Goal: Contribute content

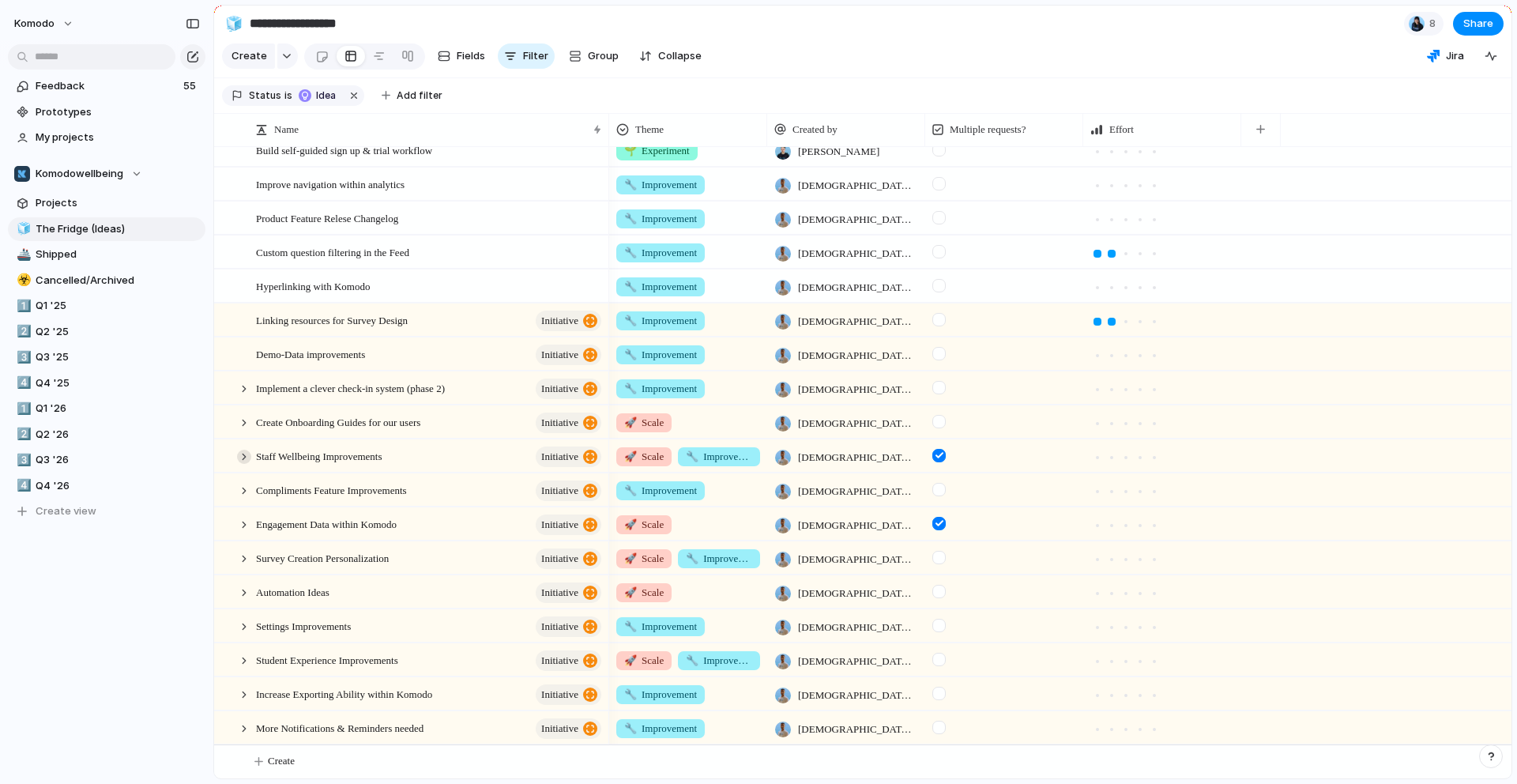
click at [244, 457] on div at bounding box center [244, 456] width 14 height 14
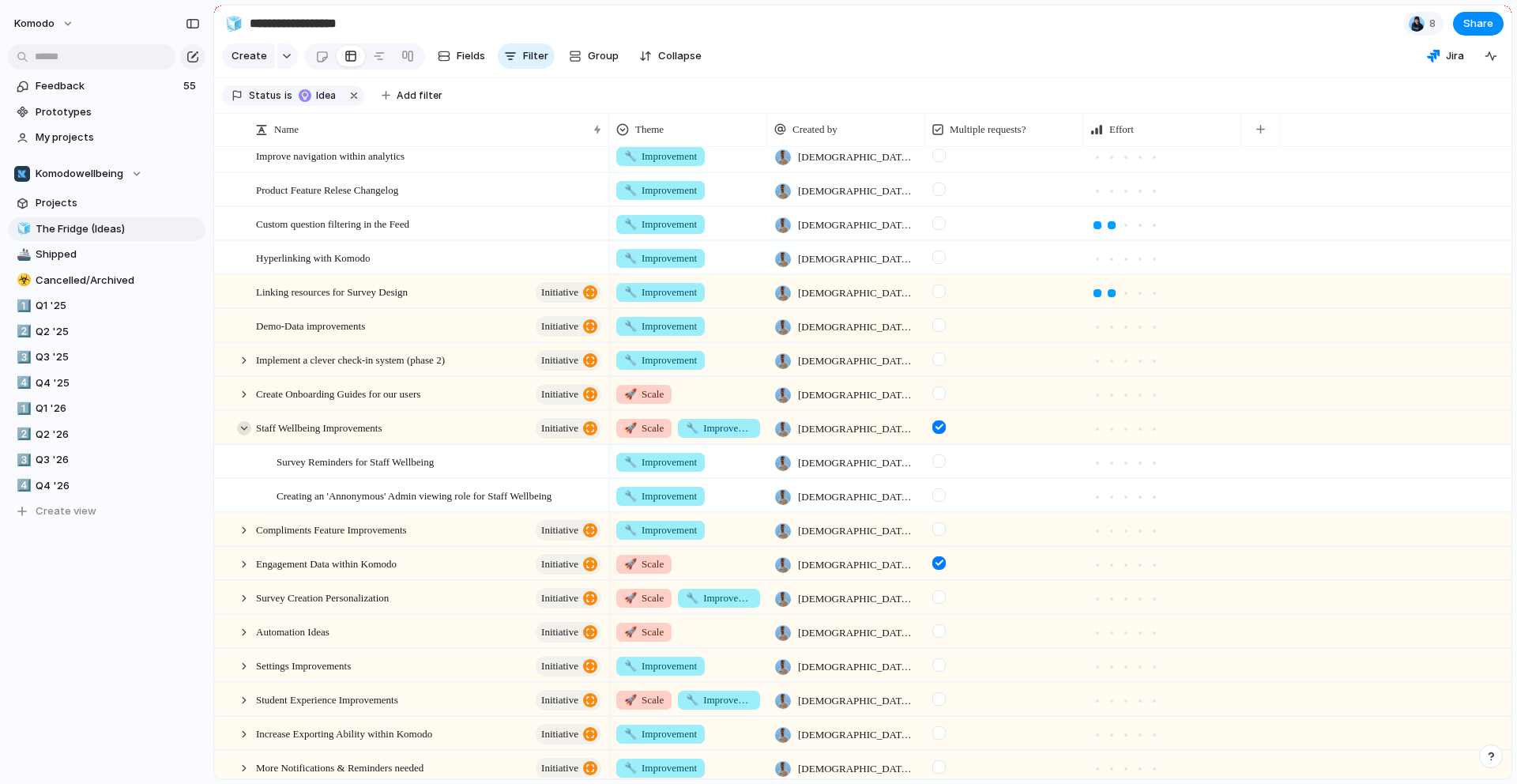
click at [243, 435] on div at bounding box center [244, 428] width 14 height 14
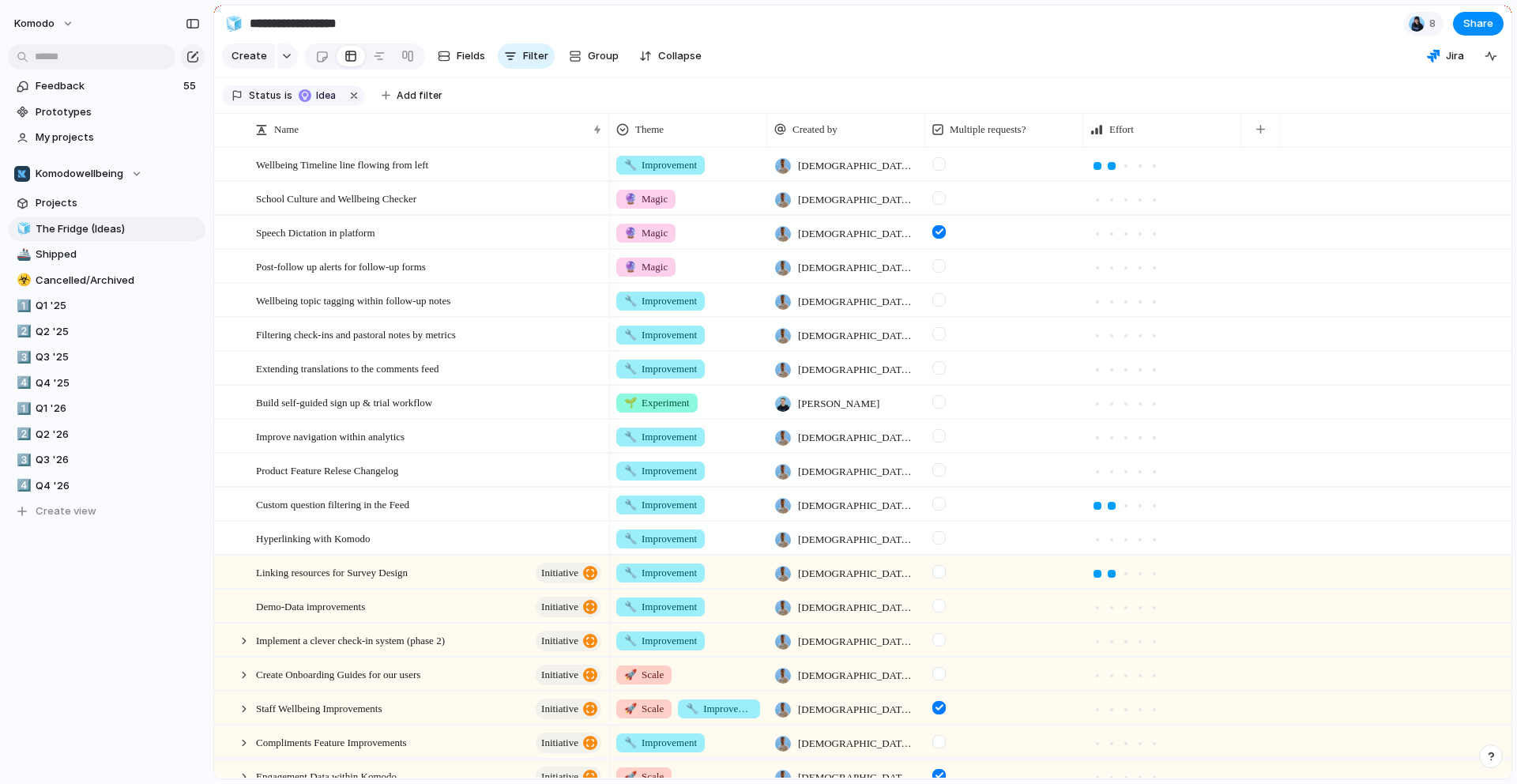
scroll to position [280, 0]
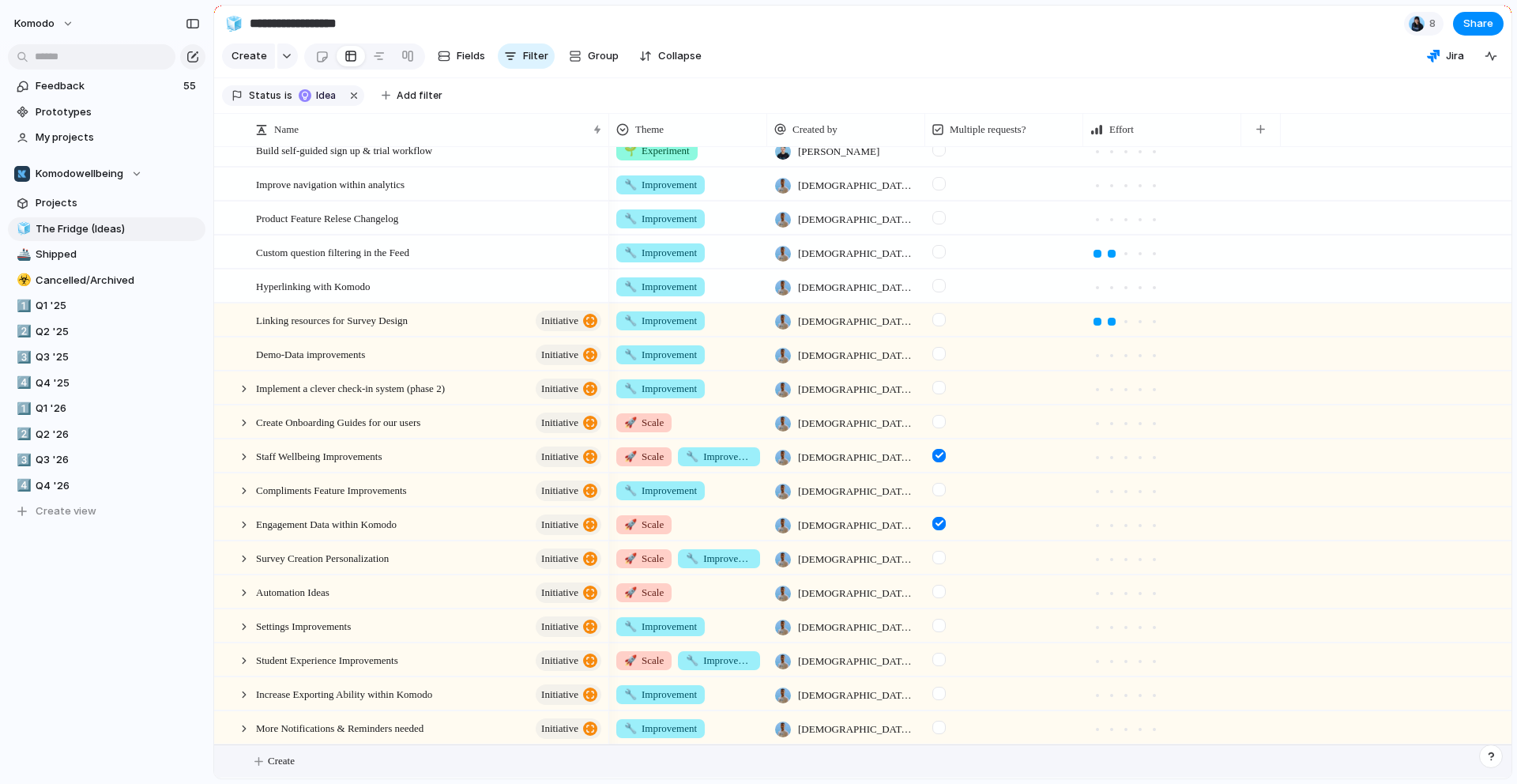
click at [283, 770] on button "Create" at bounding box center [883, 761] width 1306 height 33
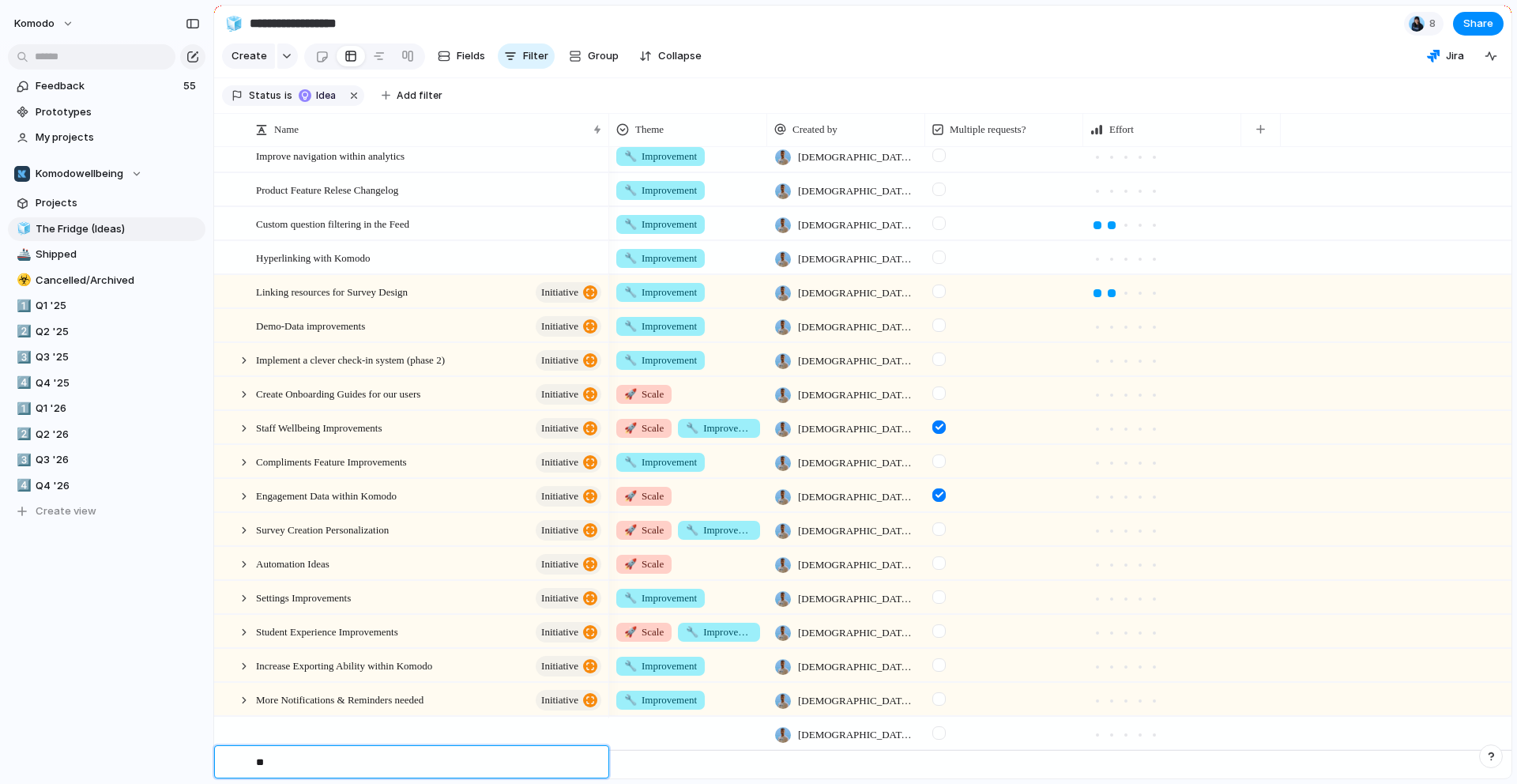
type textarea "*"
type textarea "**********"
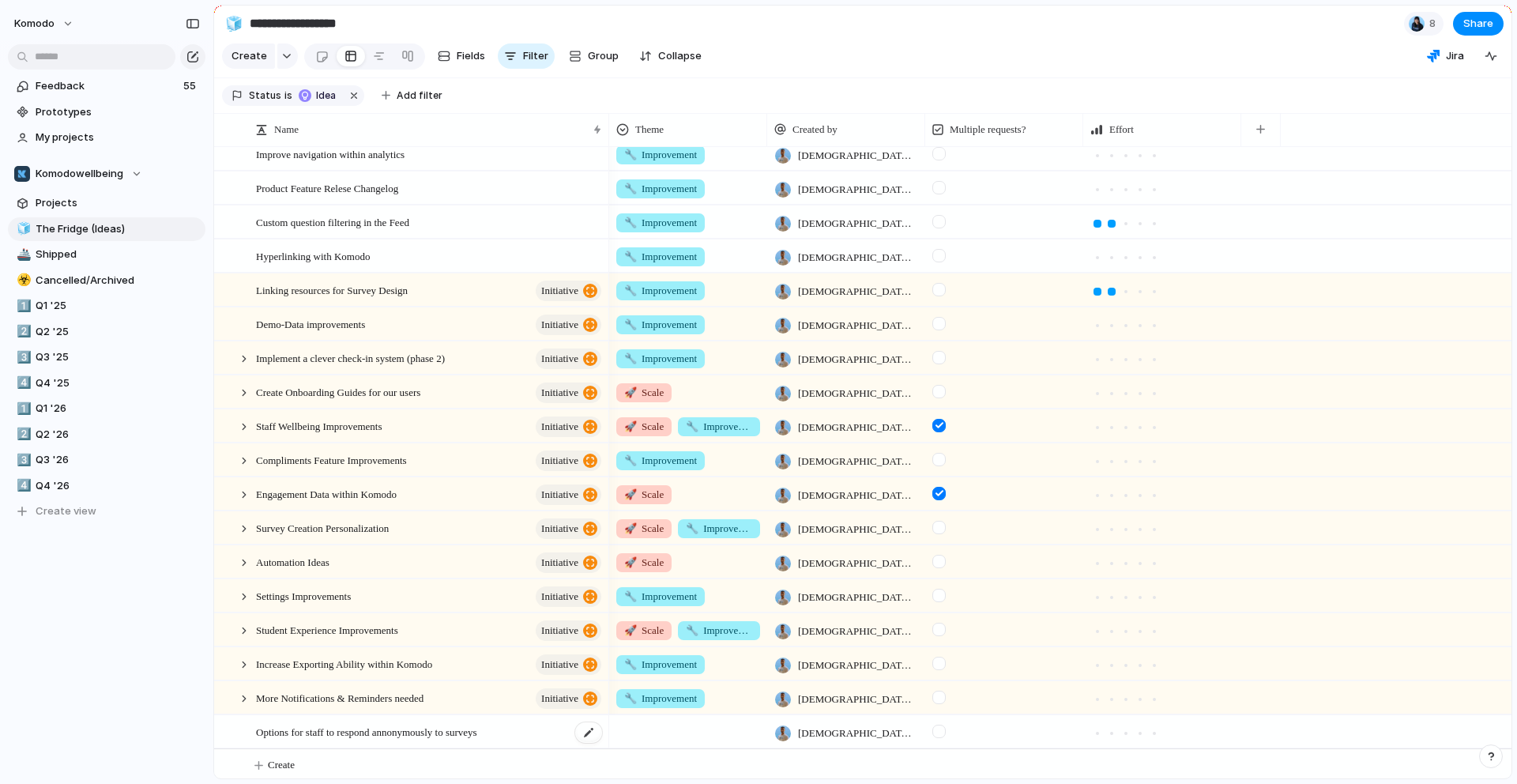
click at [563, 748] on div "Options for staff to respond annonymously to surveys" at bounding box center [429, 731] width 347 height 33
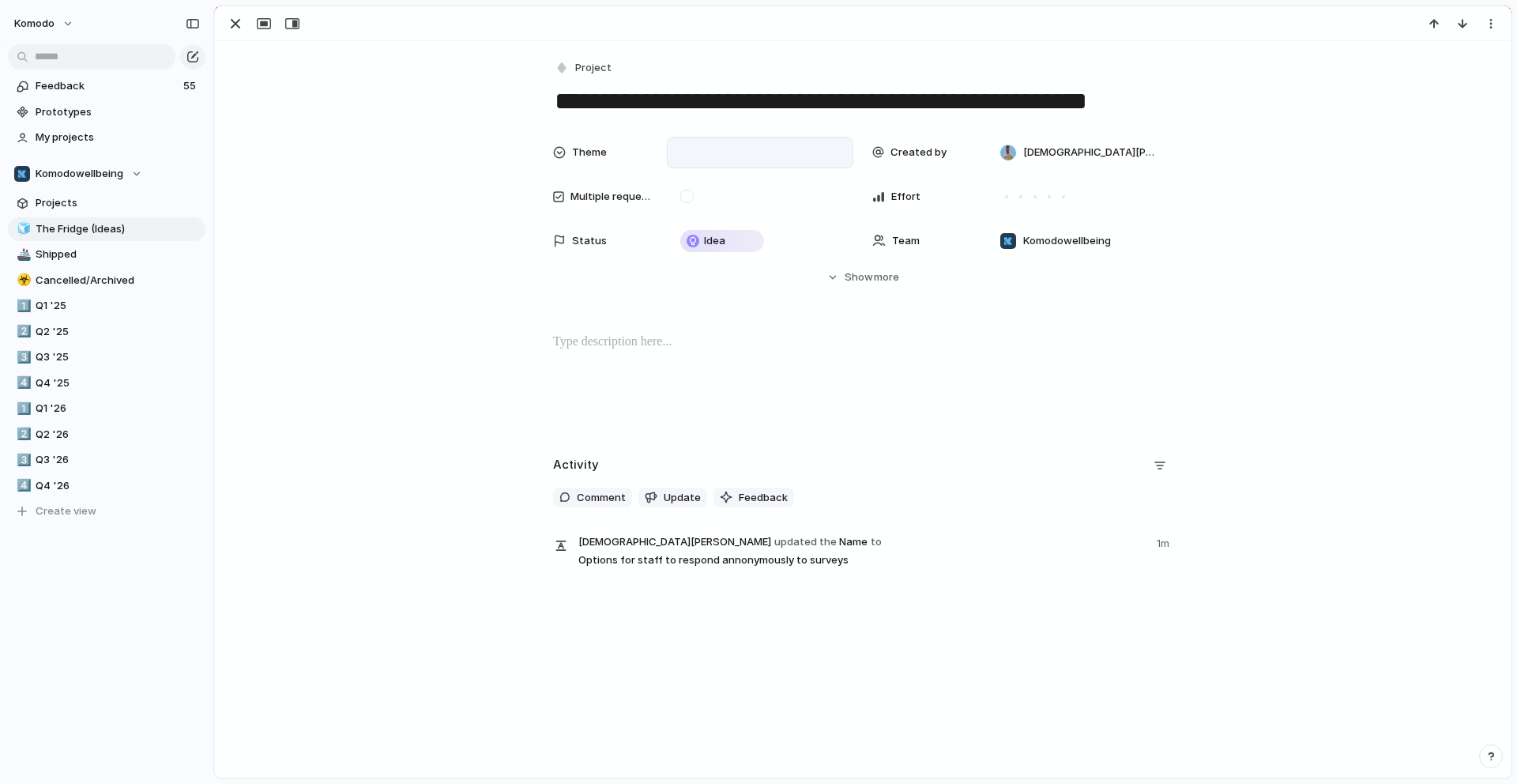
click at [692, 155] on div at bounding box center [760, 153] width 172 height 18
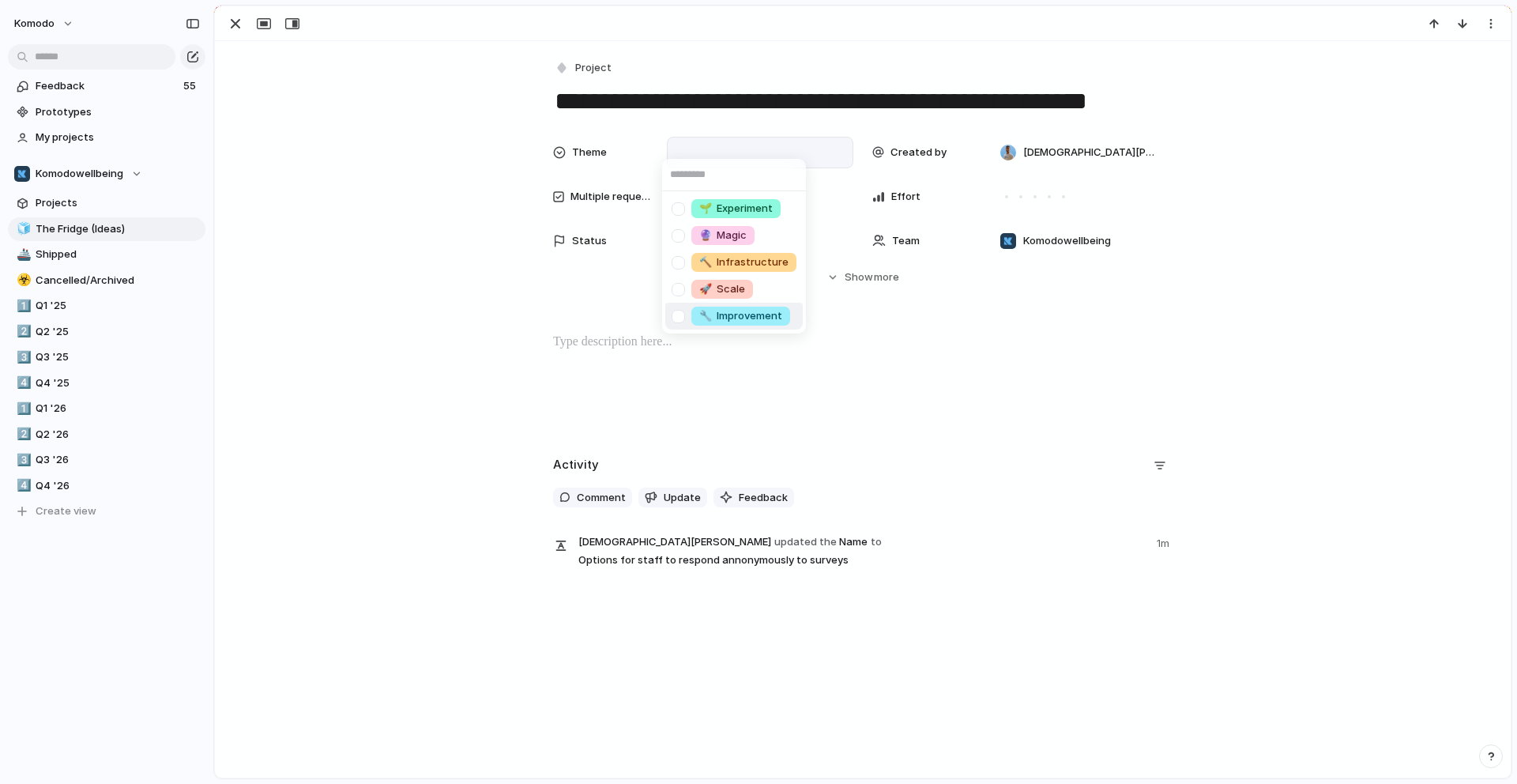
click at [759, 316] on span "🔧 Improvement" at bounding box center [740, 316] width 83 height 16
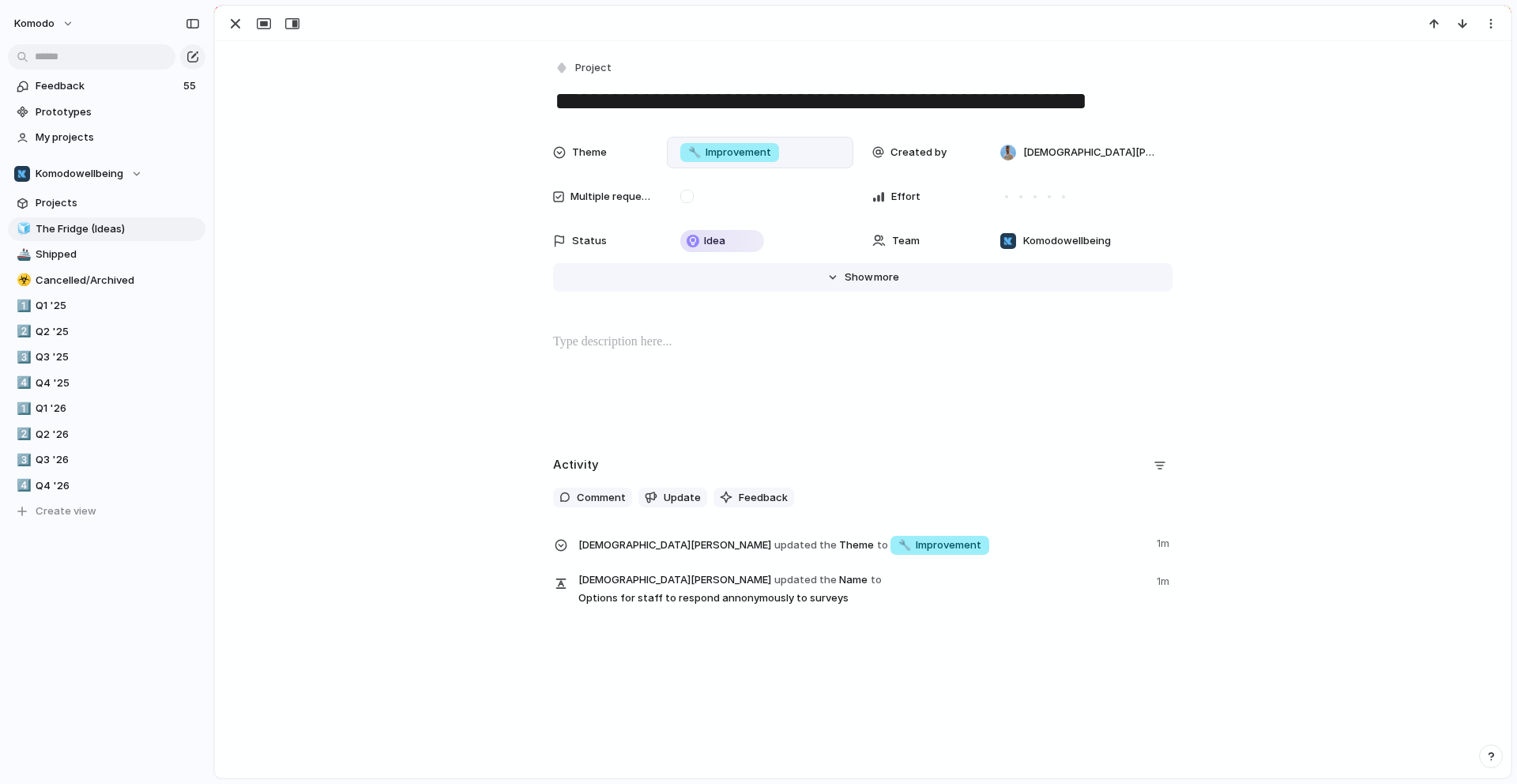
click at [853, 284] on span "Show" at bounding box center [859, 277] width 28 height 16
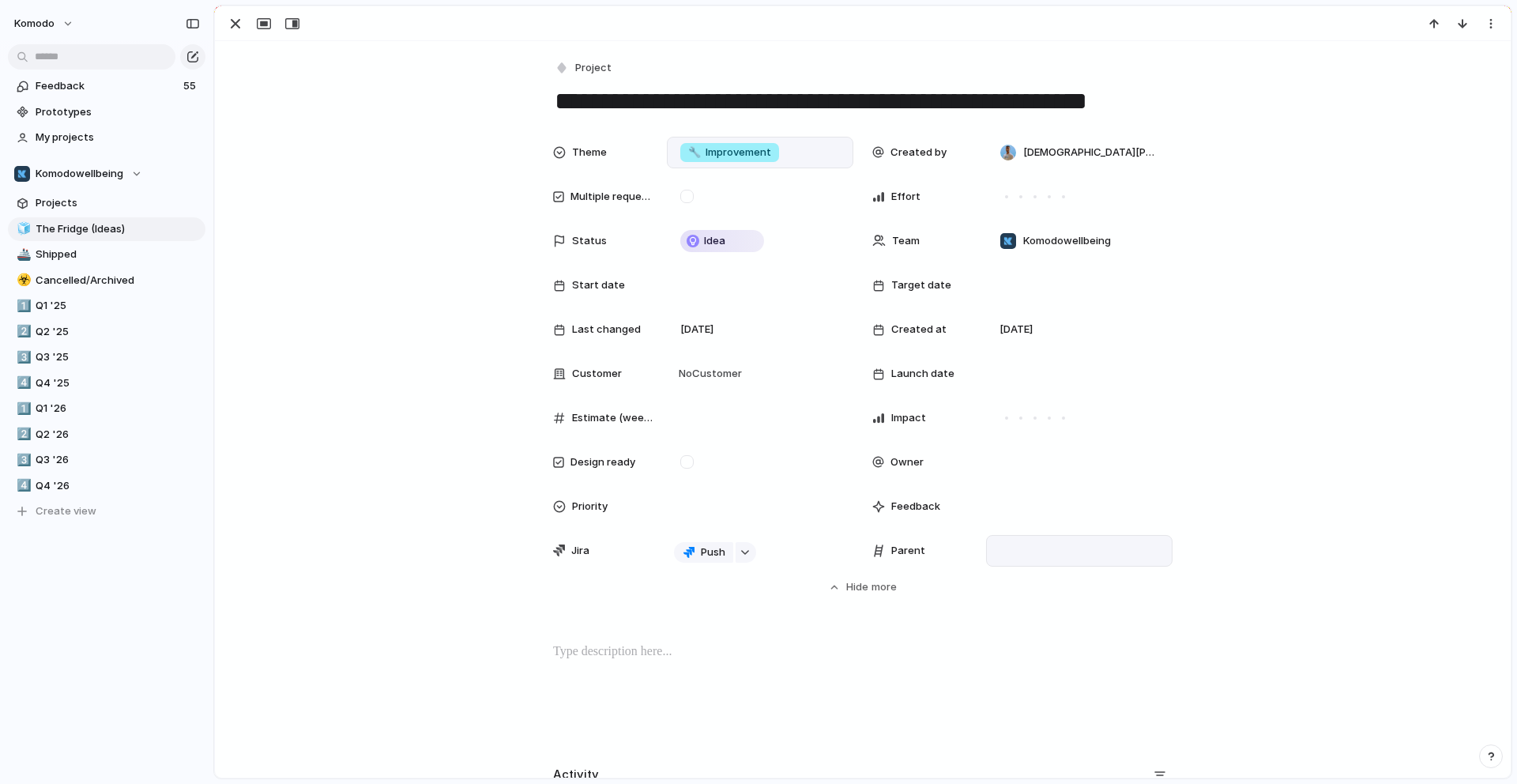
click at [1038, 558] on div at bounding box center [1079, 551] width 172 height 18
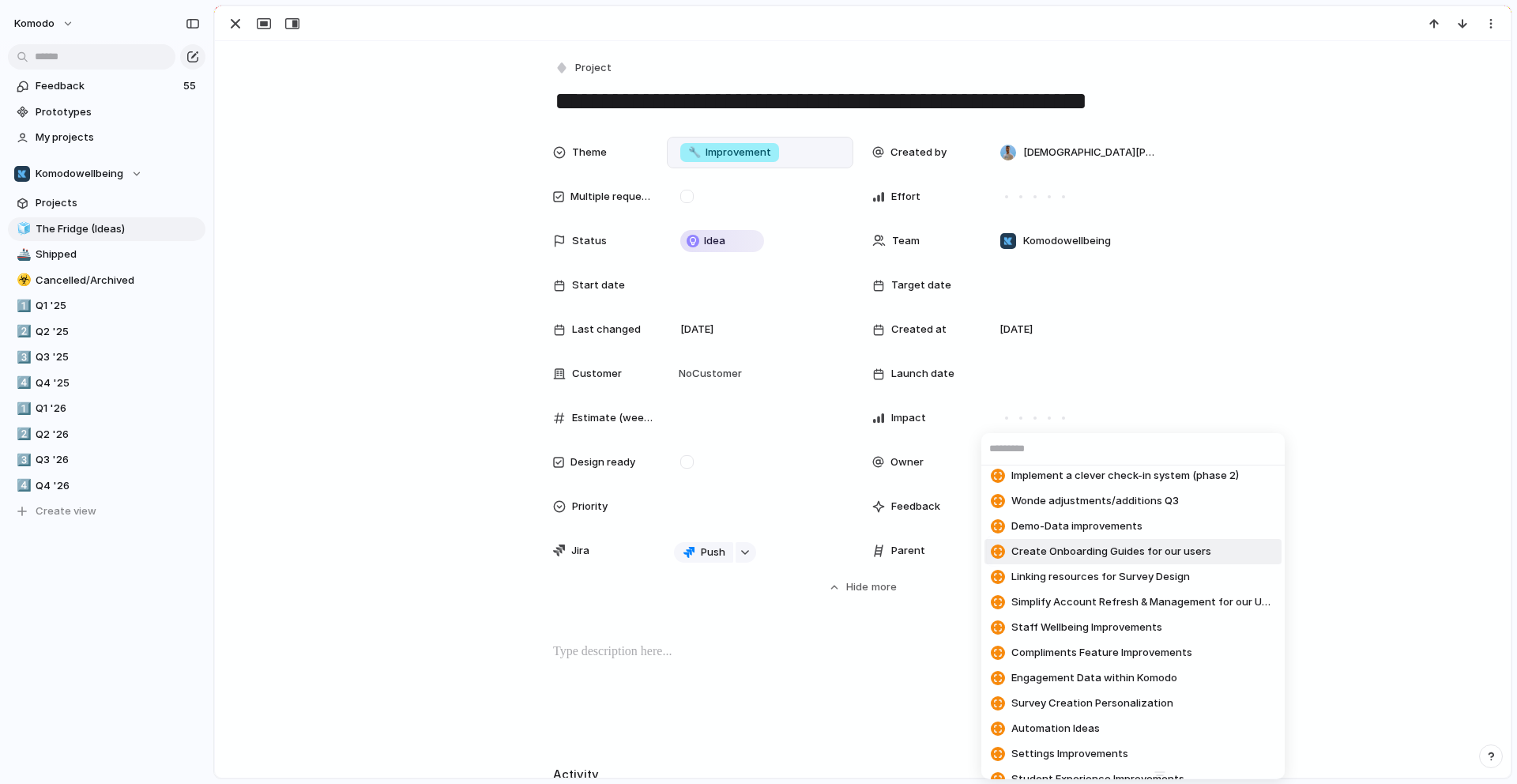
scroll to position [293, 0]
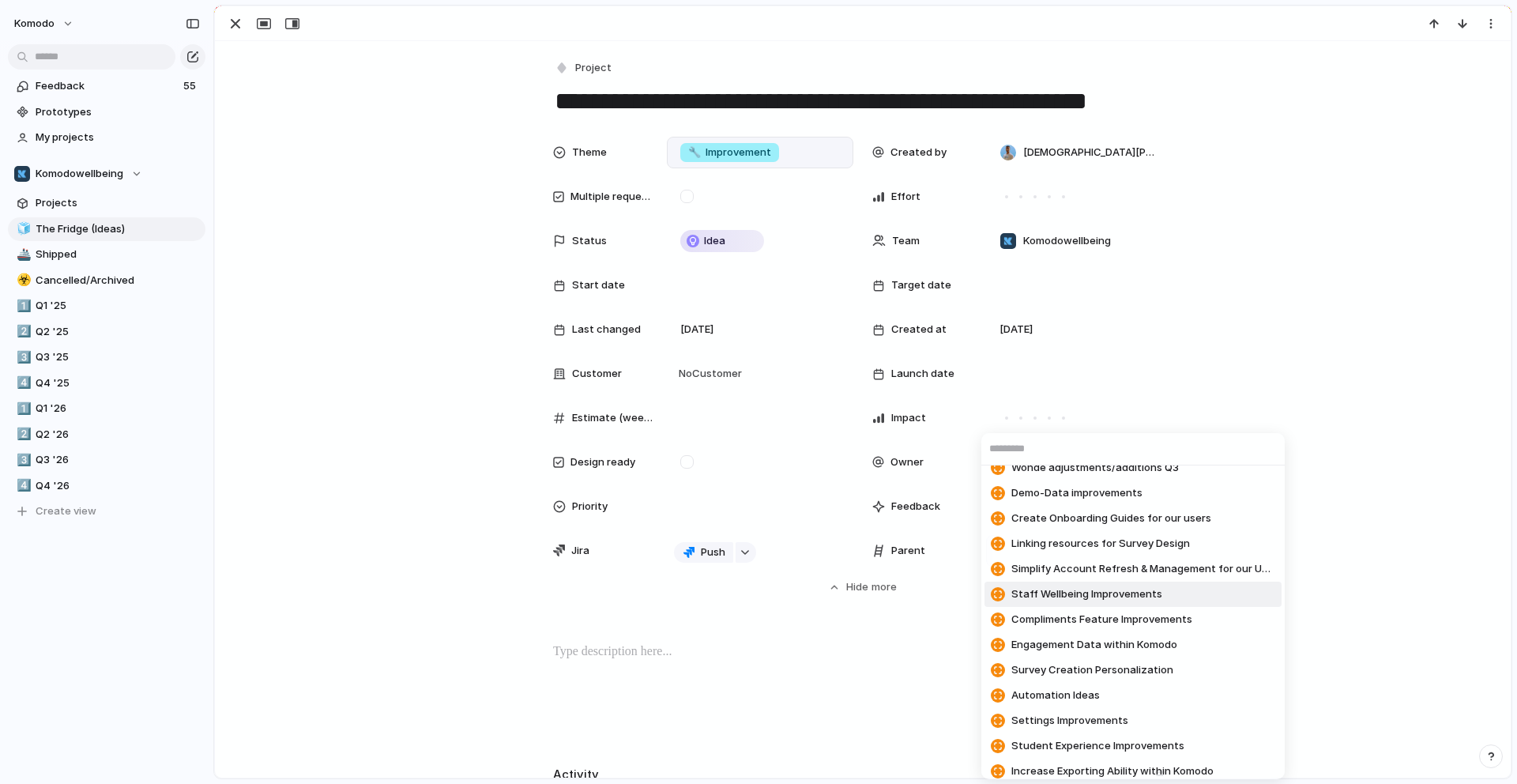
click at [1128, 592] on span "Staff Wellbeing Improvements" at bounding box center [1086, 594] width 151 height 16
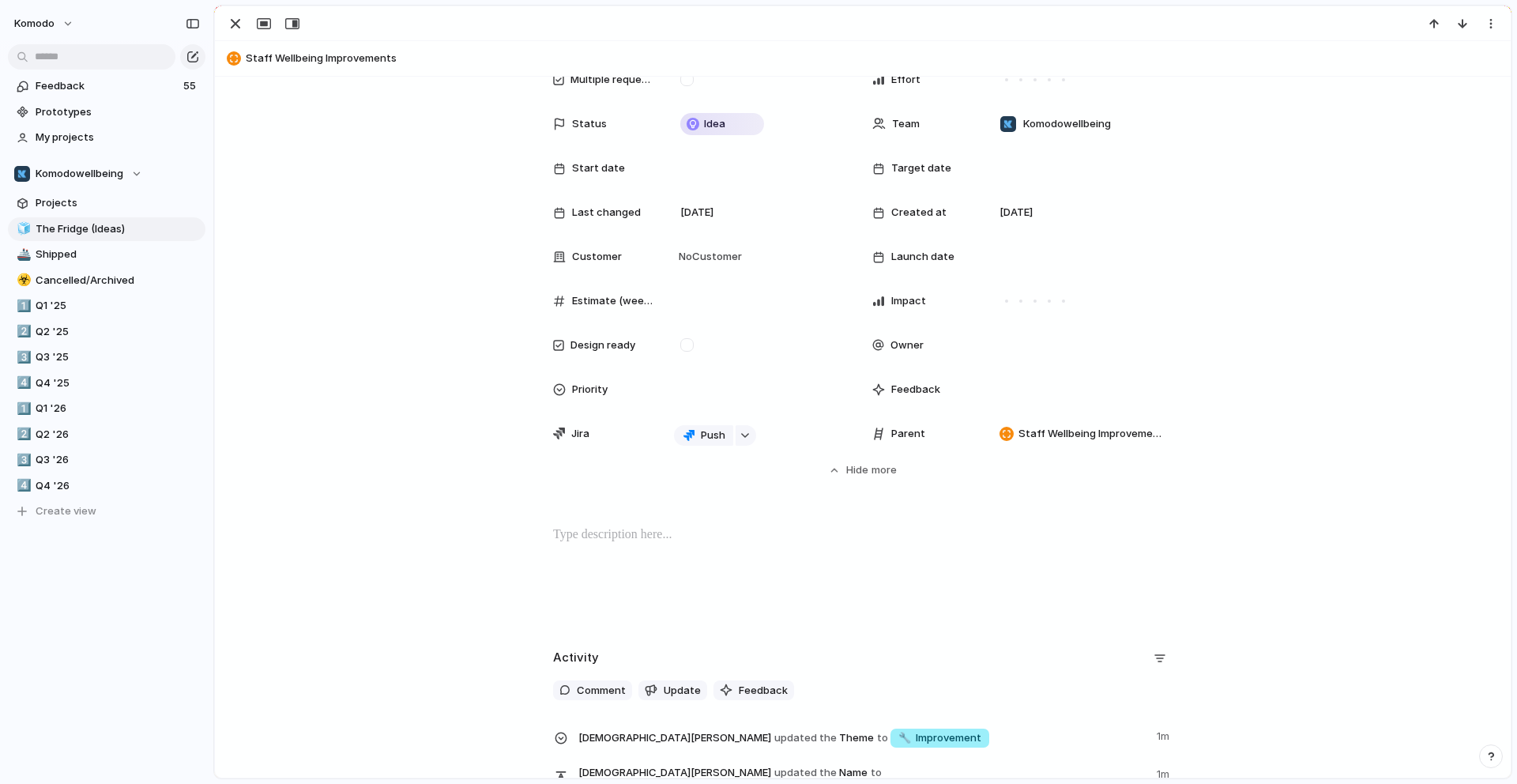
scroll to position [165, 0]
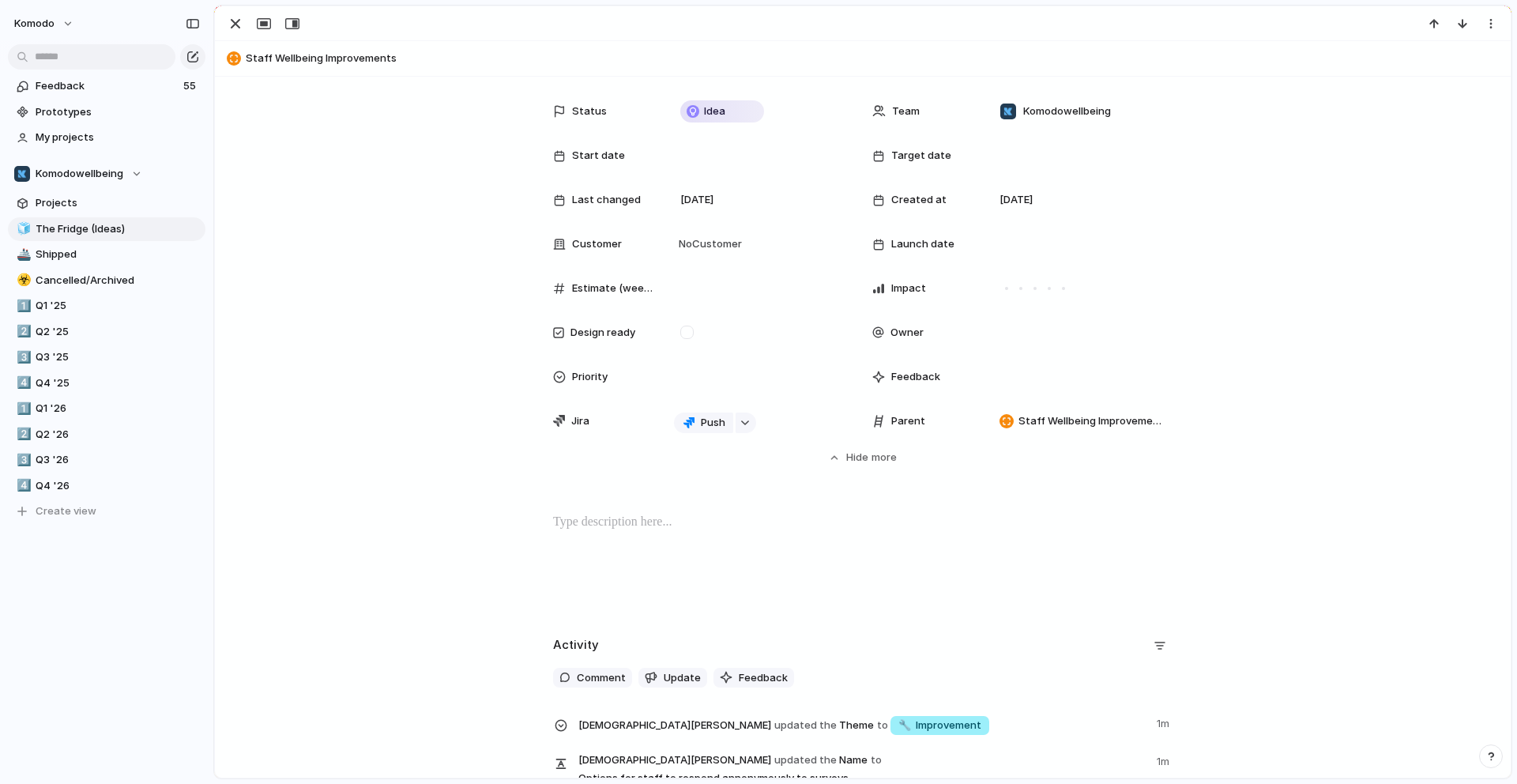
click at [645, 519] on p at bounding box center [862, 522] width 620 height 19
drag, startPoint x: 467, startPoint y: 515, endPoint x: 324, endPoint y: 503, distance: 143.5
click at [324, 503] on div "**********" at bounding box center [862, 354] width 1296 height 887
click at [508, 488] on span "Headings" at bounding box center [488, 489] width 47 height 16
click at [495, 526] on span "H1" at bounding box center [496, 524] width 11 height 16
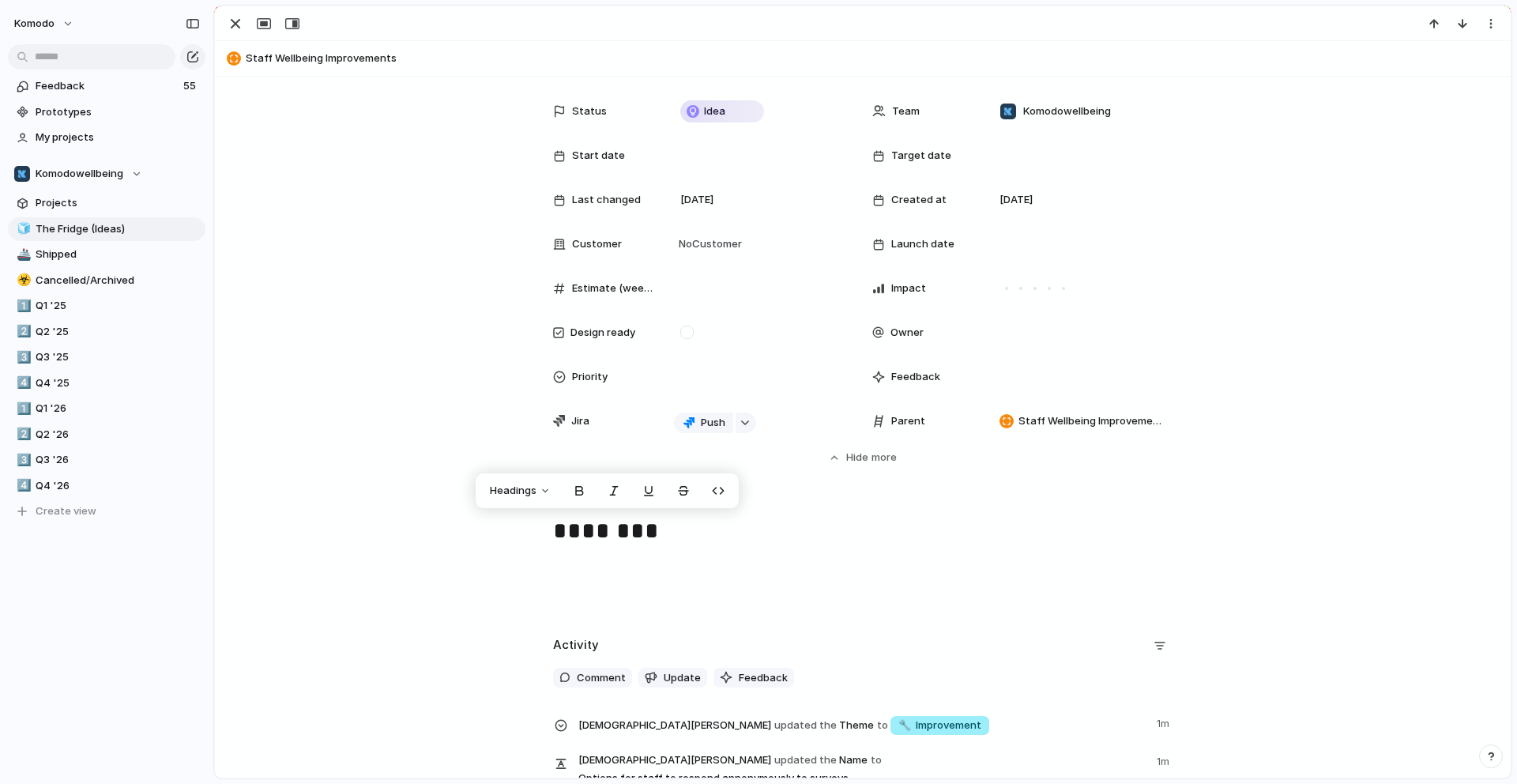
drag, startPoint x: 636, startPoint y: 542, endPoint x: 675, endPoint y: 536, distance: 39.5
click at [636, 542] on h1 "********" at bounding box center [862, 532] width 620 height 39
click at [675, 536] on h1 "********" at bounding box center [862, 532] width 620 height 39
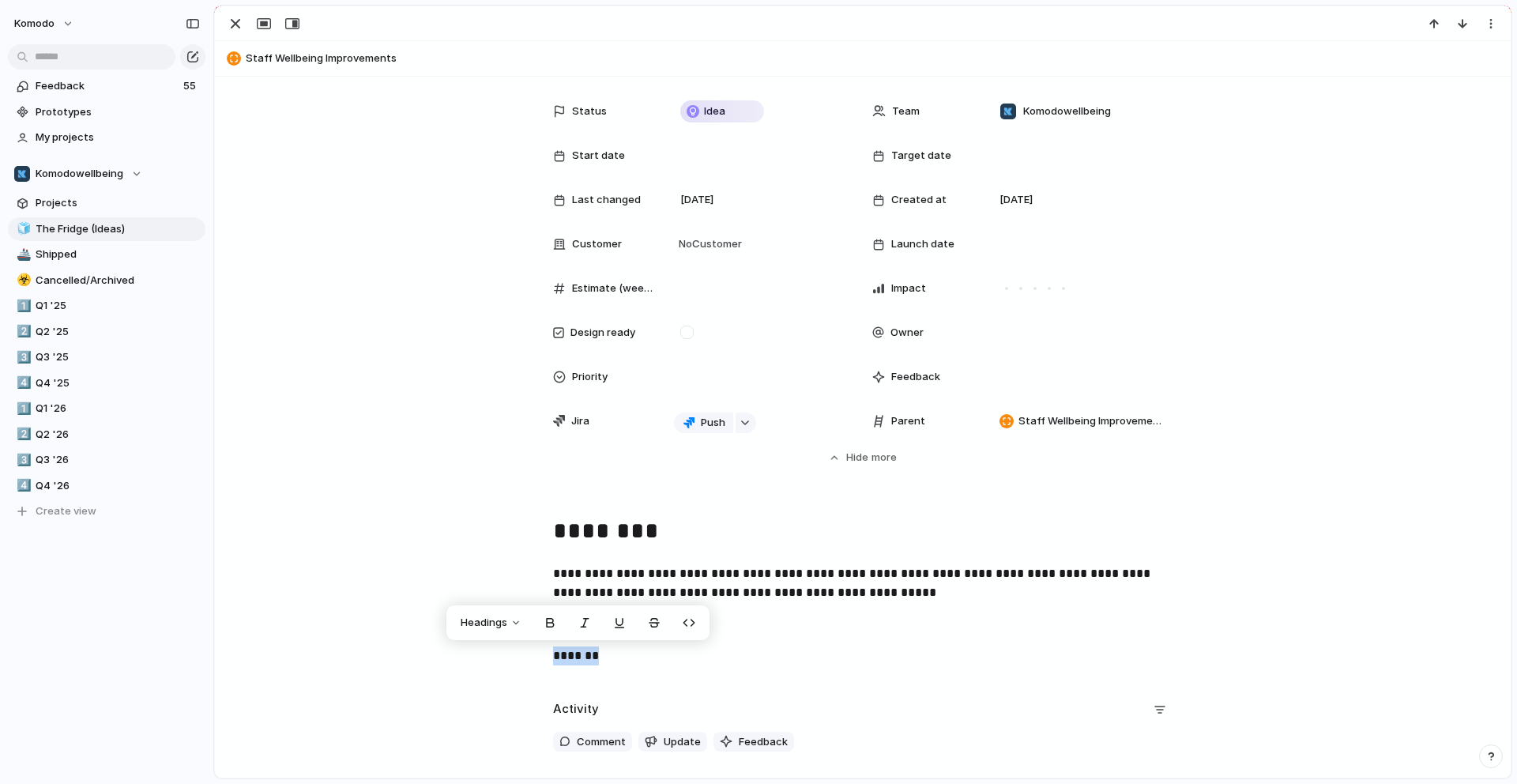
drag, startPoint x: 638, startPoint y: 648, endPoint x: 418, endPoint y: 655, distance: 220.1
click at [419, 655] on div "**********" at bounding box center [862, 595] width 1258 height 165
click at [505, 621] on span "Headings" at bounding box center [483, 622] width 47 height 16
click at [510, 705] on button "H3" at bounding box center [492, 708] width 76 height 25
click at [635, 656] on h3 "*******" at bounding box center [862, 659] width 620 height 27
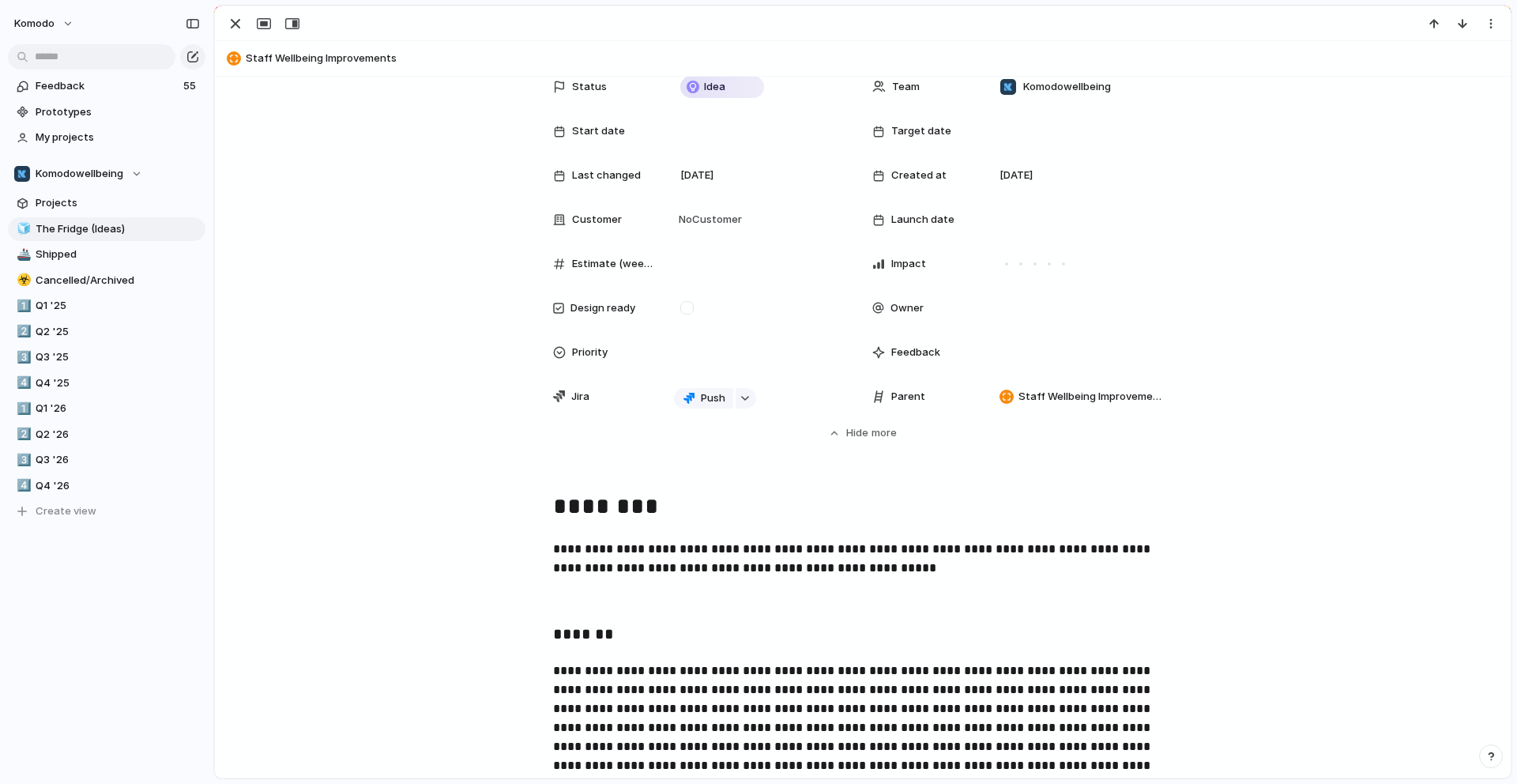
scroll to position [208, 0]
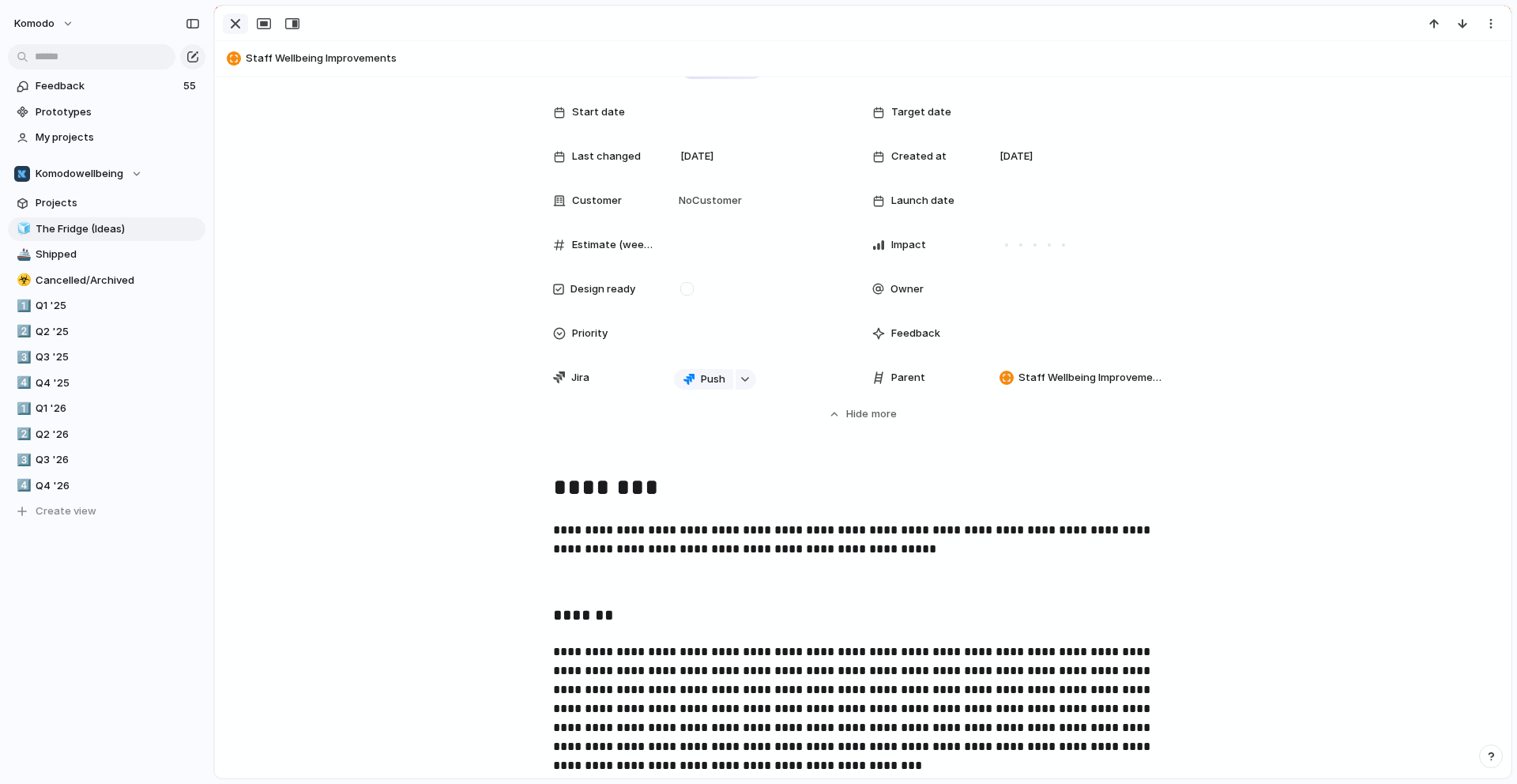
click at [236, 19] on div "button" at bounding box center [236, 24] width 19 height 19
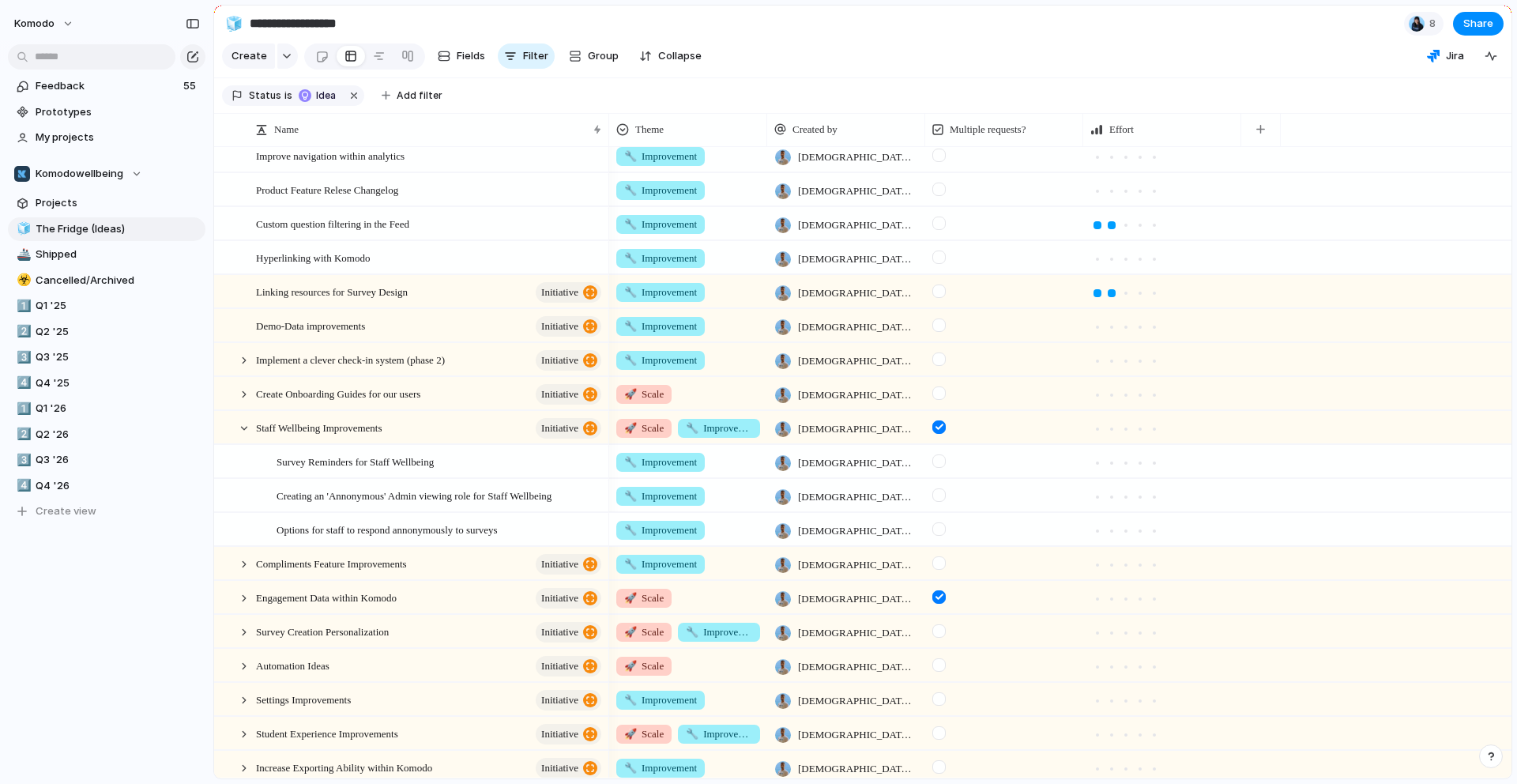
click at [942, 535] on div at bounding box center [939, 528] width 13 height 13
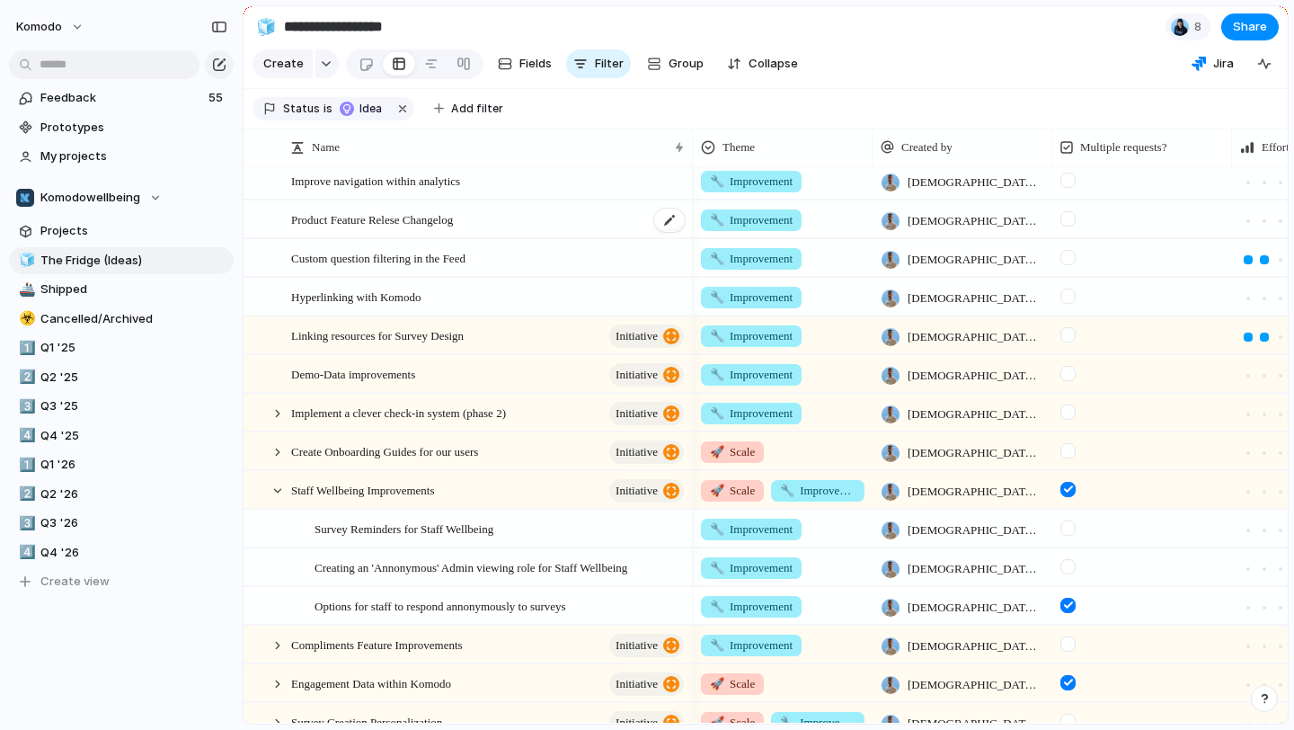
scroll to position [565, 0]
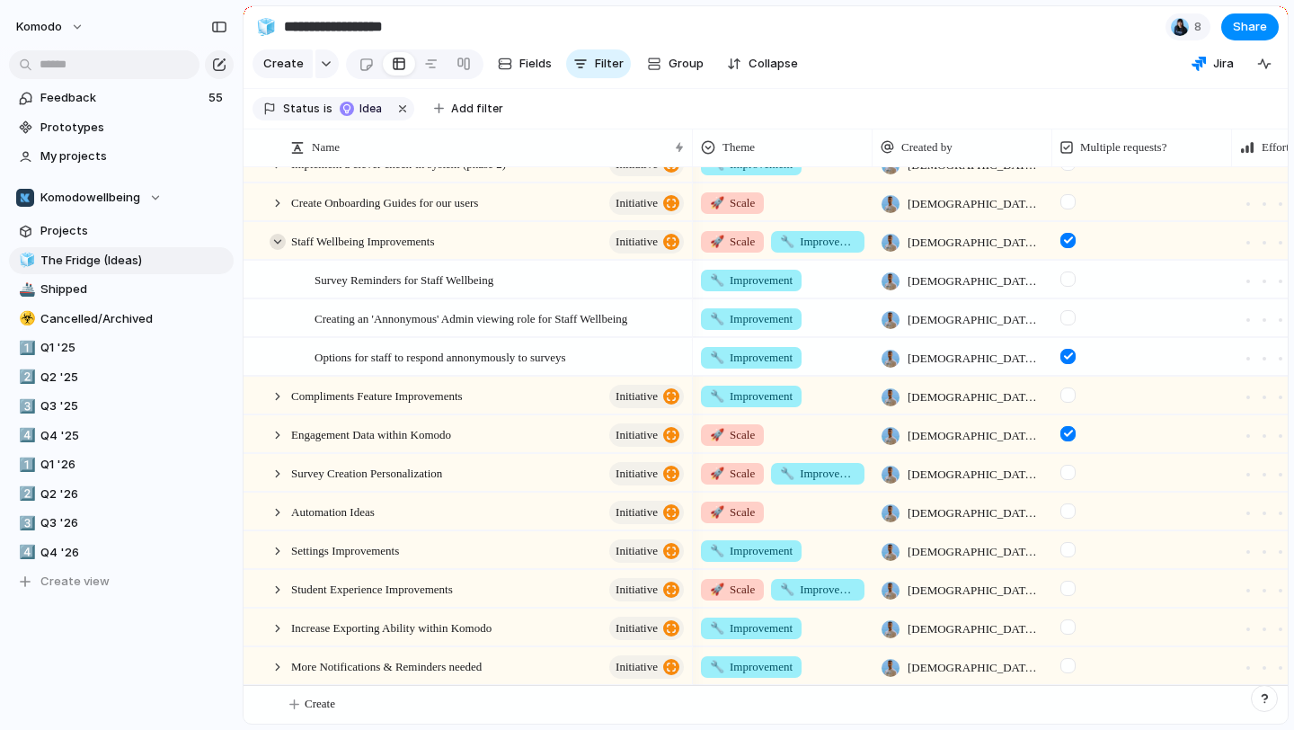
click at [277, 244] on div at bounding box center [278, 242] width 16 height 16
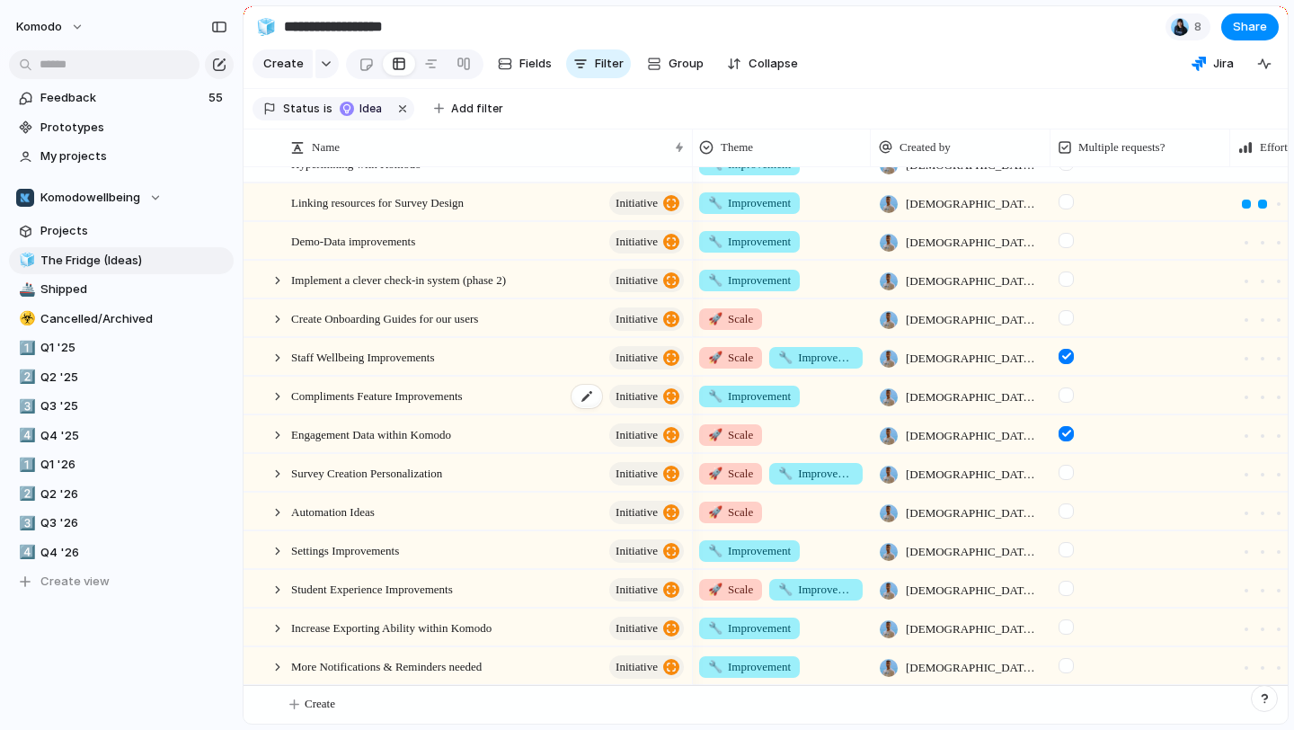
scroll to position [0, 4]
